Goal: Task Accomplishment & Management: Use online tool/utility

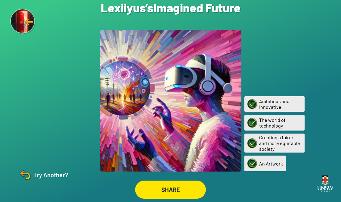
click at [31, 182] on img at bounding box center [25, 174] width 14 height 14
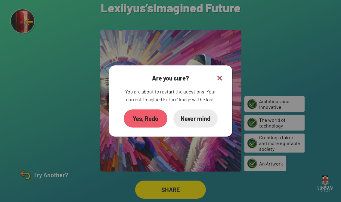
click at [140, 122] on div "Yes, Redo" at bounding box center [146, 118] width 44 height 18
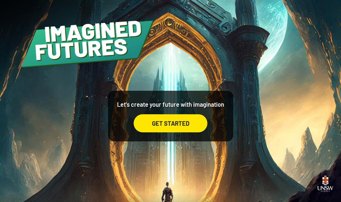
click at [190, 129] on div "GET STARTED" at bounding box center [171, 123] width 74 height 18
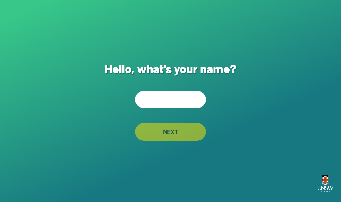
click at [184, 108] on input "text" at bounding box center [170, 99] width 71 height 17
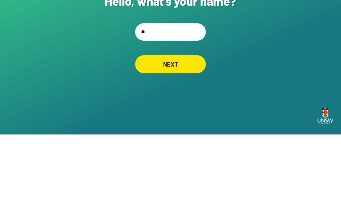
type input "*"
type input "****"
click at [186, 122] on div "NEXT" at bounding box center [170, 131] width 71 height 18
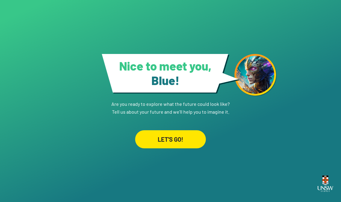
click at [188, 135] on div "LET'S GO!" at bounding box center [170, 139] width 71 height 18
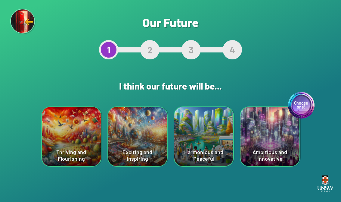
click at [286, 148] on div "Choose one! Ambitious and Innovative" at bounding box center [269, 136] width 59 height 59
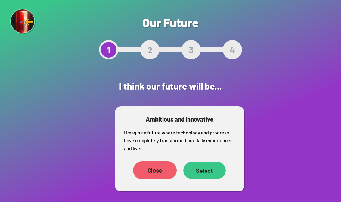
click at [212, 173] on div "Select" at bounding box center [204, 169] width 42 height 17
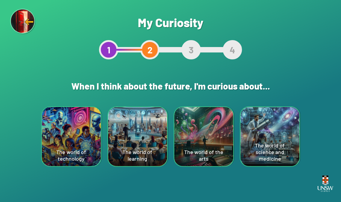
click at [59, 119] on div "The world of technology" at bounding box center [71, 136] width 59 height 59
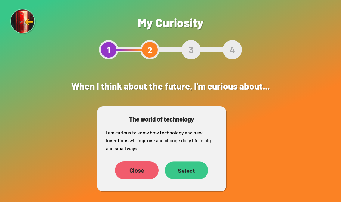
click at [196, 175] on div "Select" at bounding box center [186, 170] width 43 height 18
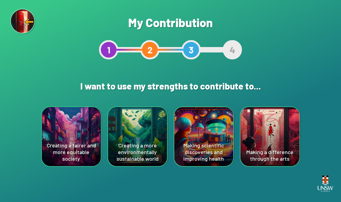
click at [55, 125] on div "Creating a fairer and more equitable society" at bounding box center [71, 136] width 59 height 59
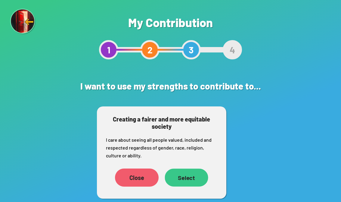
click at [193, 185] on div "Select" at bounding box center [186, 177] width 43 height 18
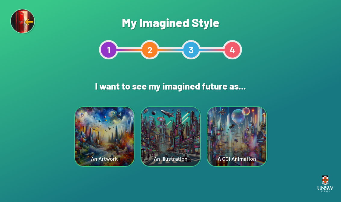
click at [245, 140] on div "A CGI Animation" at bounding box center [236, 136] width 59 height 59
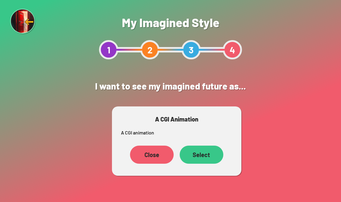
click at [210, 159] on div "Select" at bounding box center [202, 154] width 44 height 18
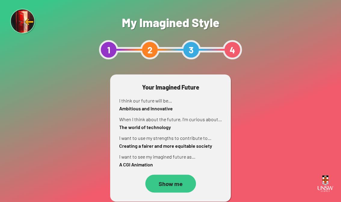
click at [174, 185] on div "Show me" at bounding box center [170, 183] width 51 height 18
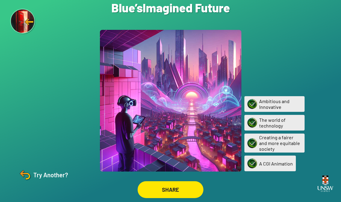
click at [161, 191] on div "SHARE" at bounding box center [170, 189] width 66 height 17
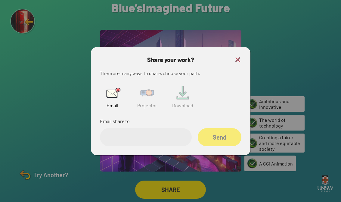
click at [145, 102] on img at bounding box center [146, 92] width 19 height 19
click at [112, 146] on input "text" at bounding box center [146, 137] width 92 height 18
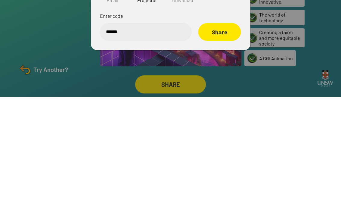
type input "******"
click at [224, 128] on div "Share" at bounding box center [219, 137] width 43 height 18
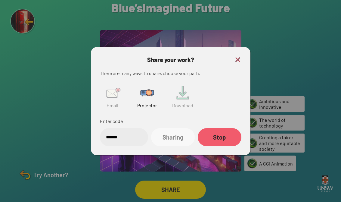
click at [0, 91] on div at bounding box center [170, 101] width 341 height 202
